Goal: Navigation & Orientation: Find specific page/section

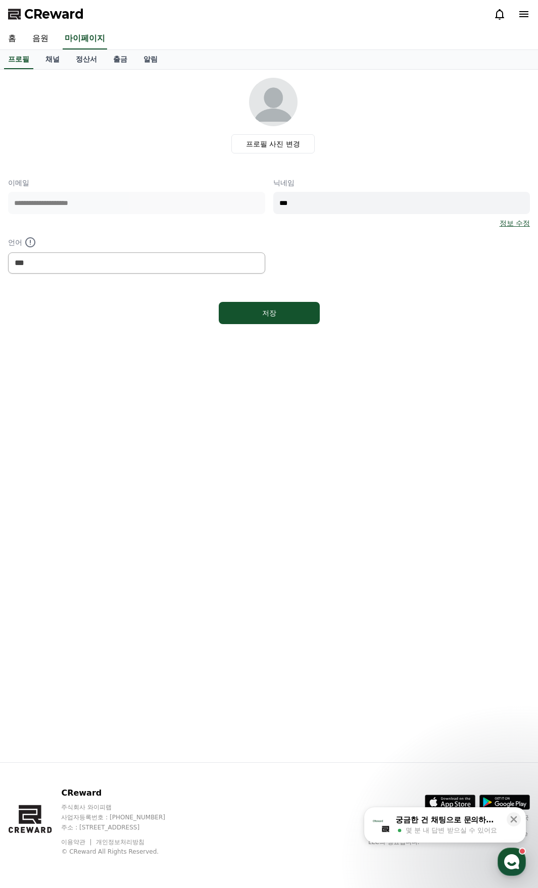
select select "**********"
click at [35, 38] on link "음원" at bounding box center [40, 38] width 32 height 21
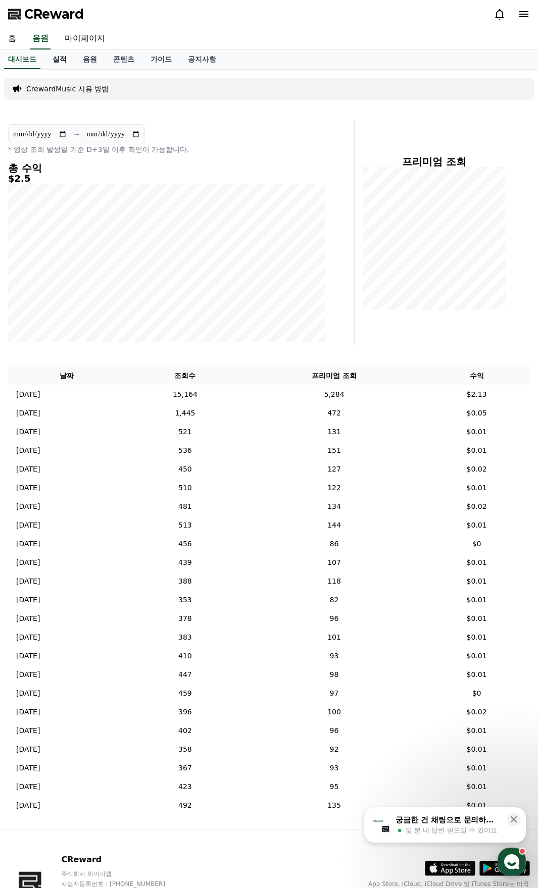
click at [61, 60] on link "실적" at bounding box center [59, 59] width 30 height 19
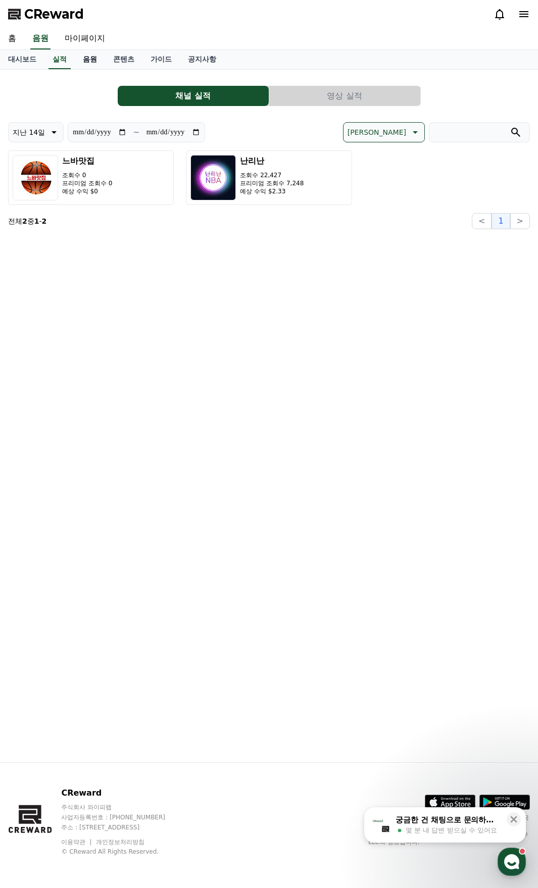
click at [93, 63] on link "음원" at bounding box center [90, 59] width 30 height 19
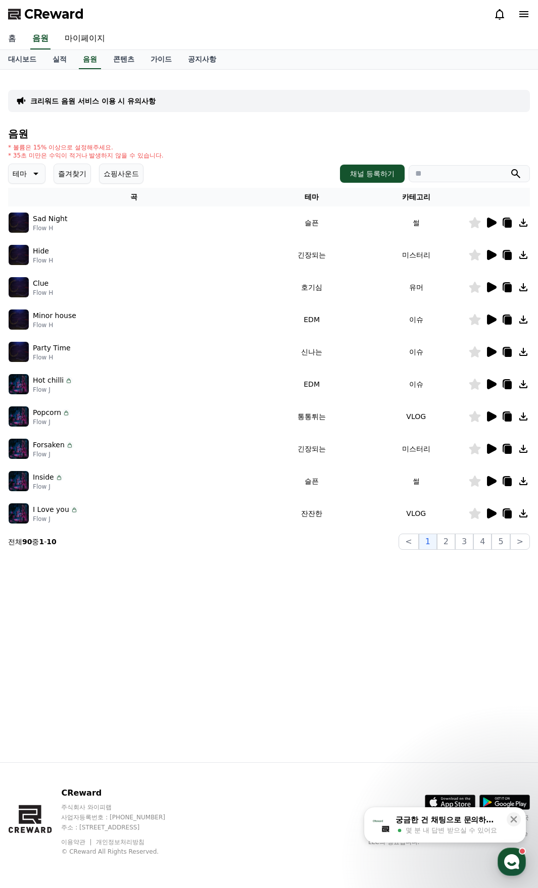
click at [6, 36] on link "홈" at bounding box center [12, 38] width 24 height 21
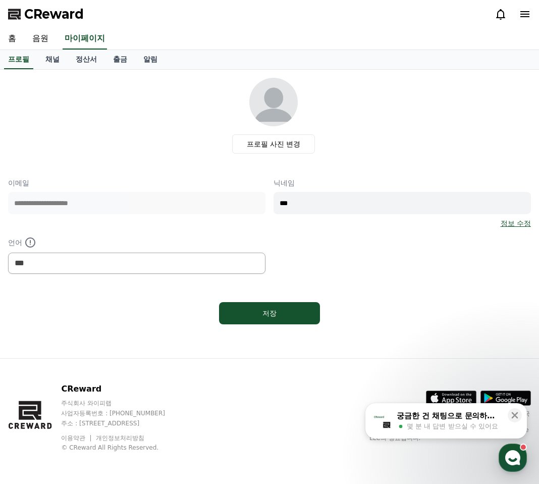
select select "**********"
click at [36, 34] on link "음원" at bounding box center [40, 38] width 32 height 21
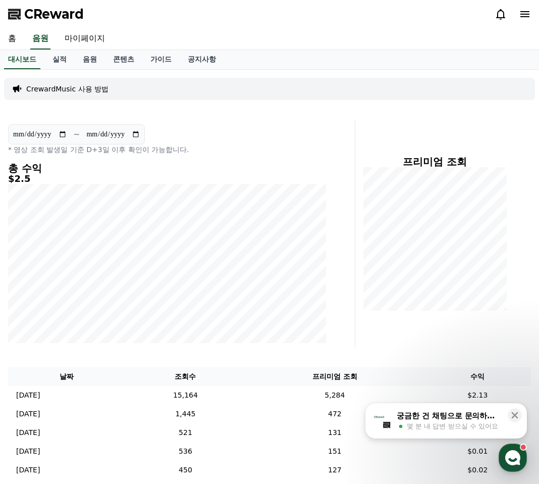
drag, startPoint x: 218, startPoint y: 447, endPoint x: 214, endPoint y: 354, distance: 93.4
click at [218, 447] on td "536" at bounding box center [186, 451] width 120 height 19
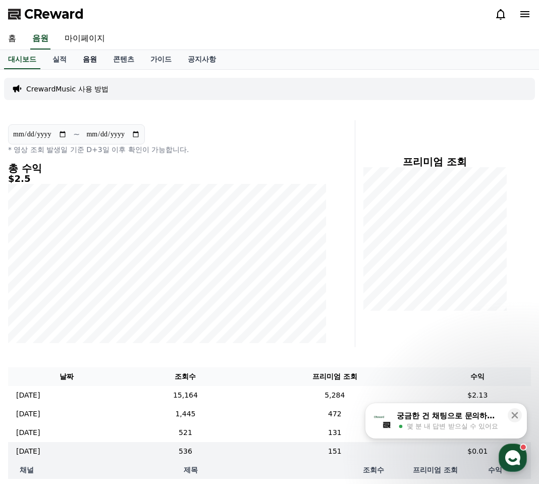
click at [89, 57] on link "음원" at bounding box center [90, 59] width 30 height 19
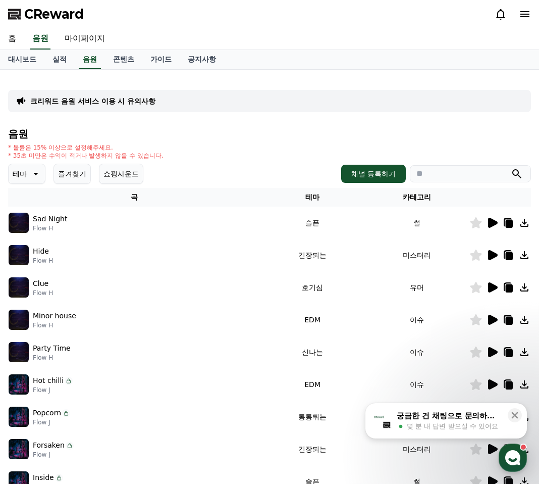
click at [169, 483] on html "CReward 홈 음원 마이페이지 대시보드 실적 음원 콘텐츠 가이드 공지사항 크리워드 음원 서비스 이용 시 유의사항 음원 * 볼륨은 15% 이…" at bounding box center [269, 341] width 539 height 683
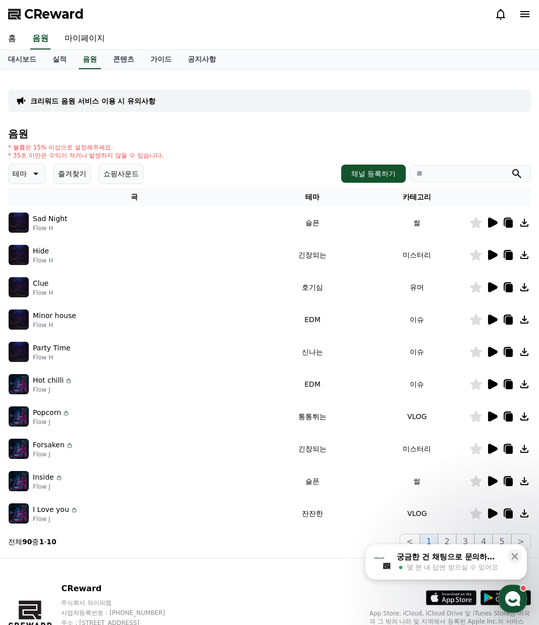
click at [89, 177] on button "즐겨찾기" at bounding box center [71, 174] width 37 height 20
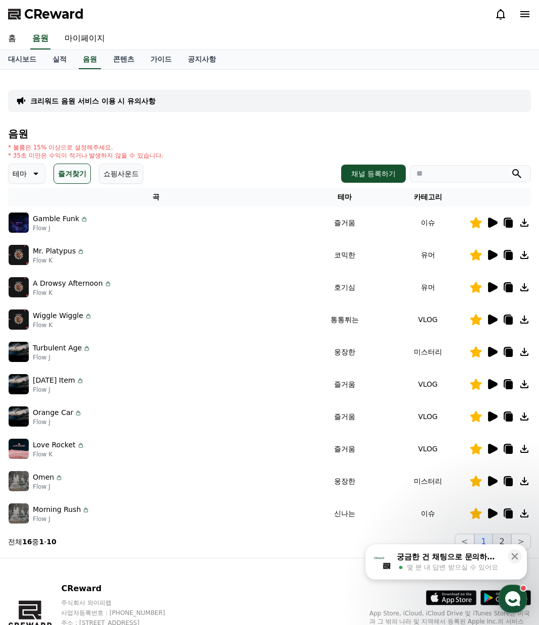
click at [506, 483] on button "2" at bounding box center [502, 541] width 18 height 16
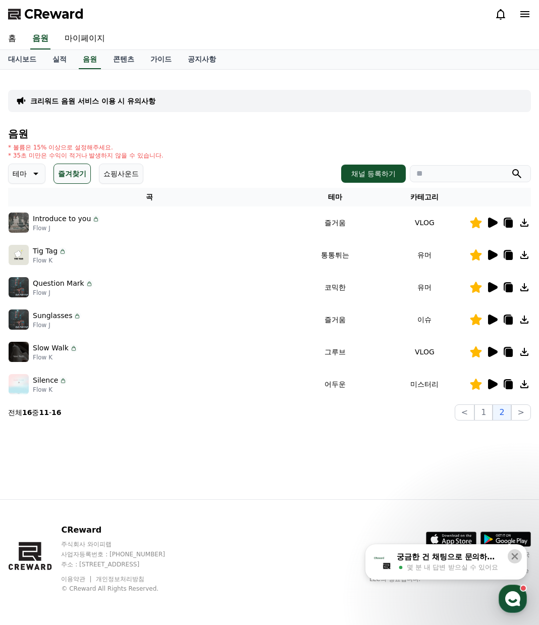
click at [515, 483] on icon at bounding box center [515, 556] width 10 height 10
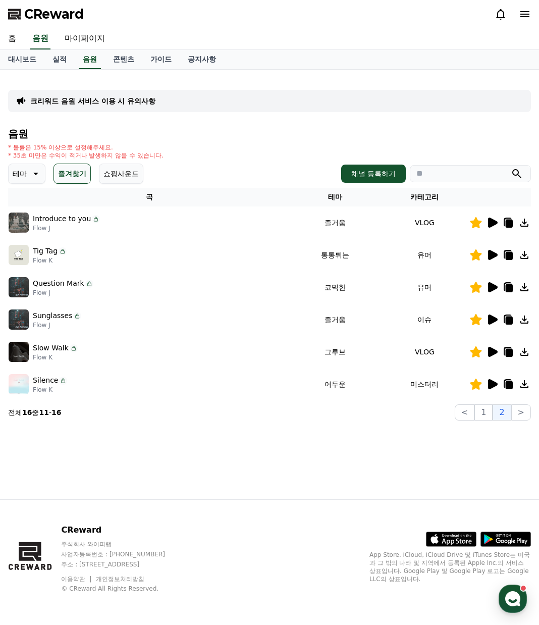
click at [495, 353] on icon at bounding box center [493, 352] width 10 height 10
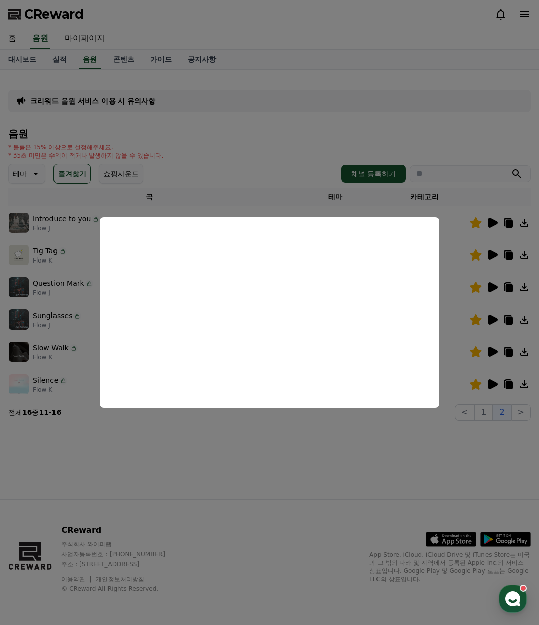
click at [413, 483] on button "close modal" at bounding box center [269, 312] width 539 height 625
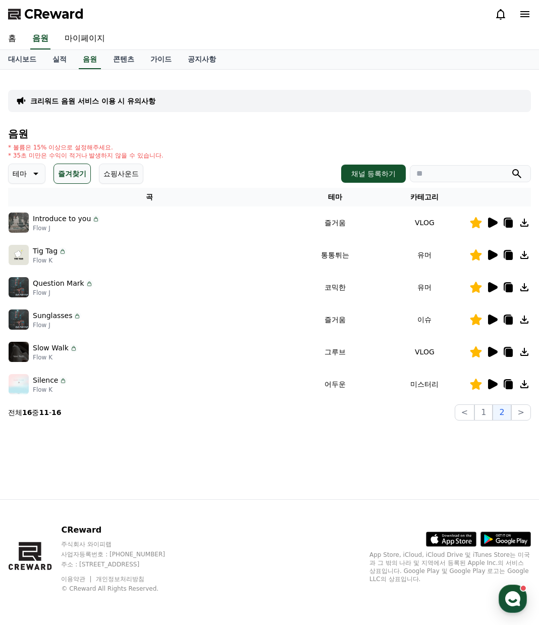
click at [512, 353] on icon at bounding box center [509, 353] width 7 height 8
click at [175, 483] on div "CReward 주식회사 와이피랩 사업자등록번호 : [PHONE_NUMBER] 주소 : [STREET_ADDRESS] 이용약관 개인정보처리방침 …" at bounding box center [269, 562] width 539 height 125
